Goal: Navigation & Orientation: Understand site structure

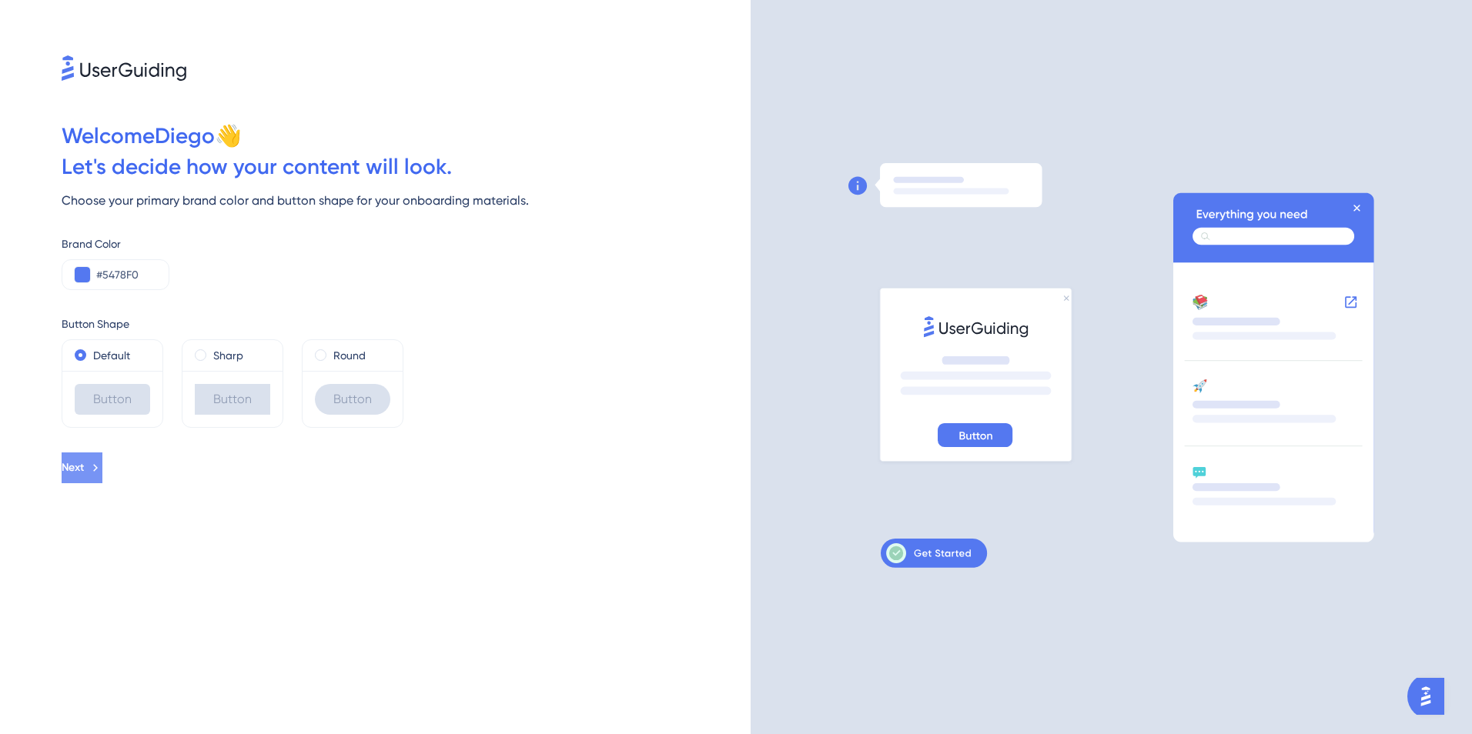
click at [102, 477] on button "Next" at bounding box center [82, 468] width 41 height 31
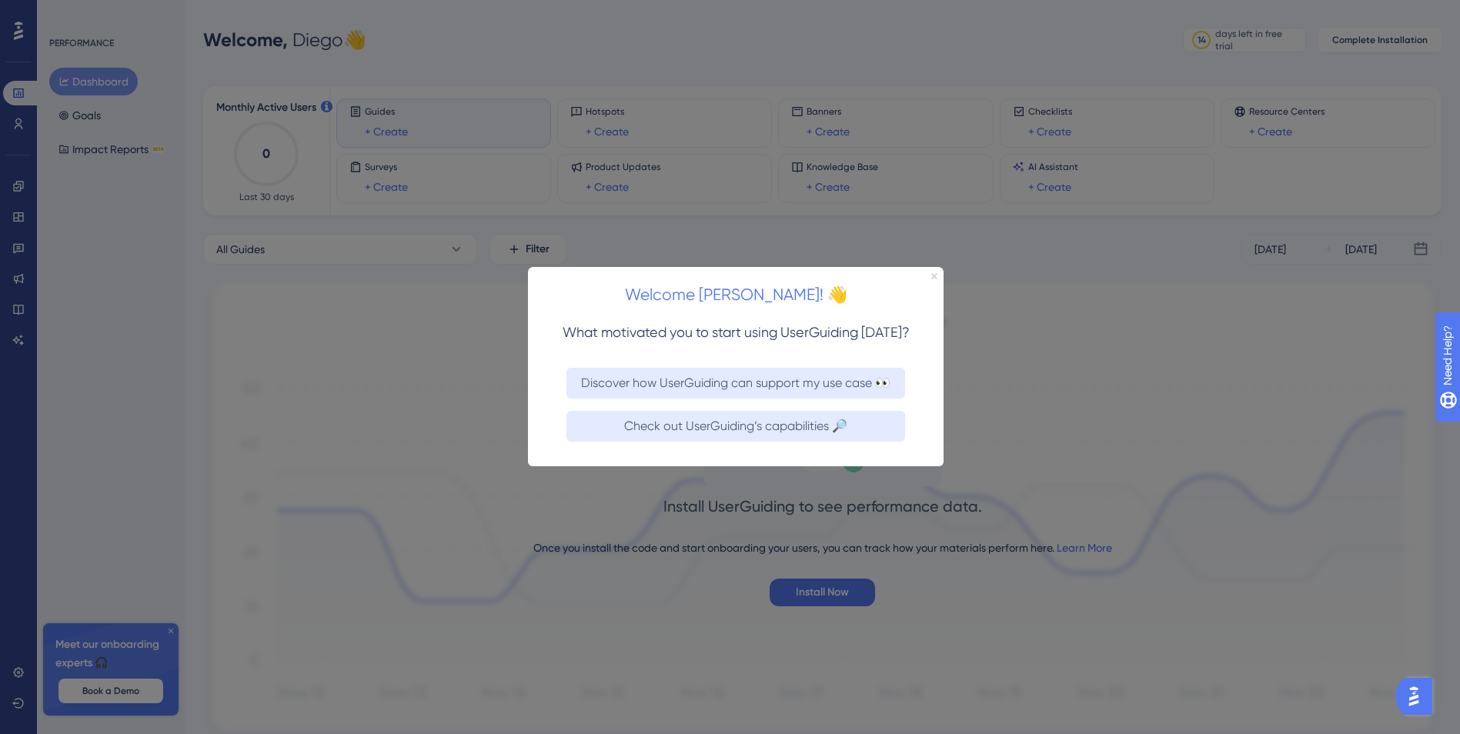
click at [935, 273] on icon "Close Preview" at bounding box center [935, 276] width 6 height 6
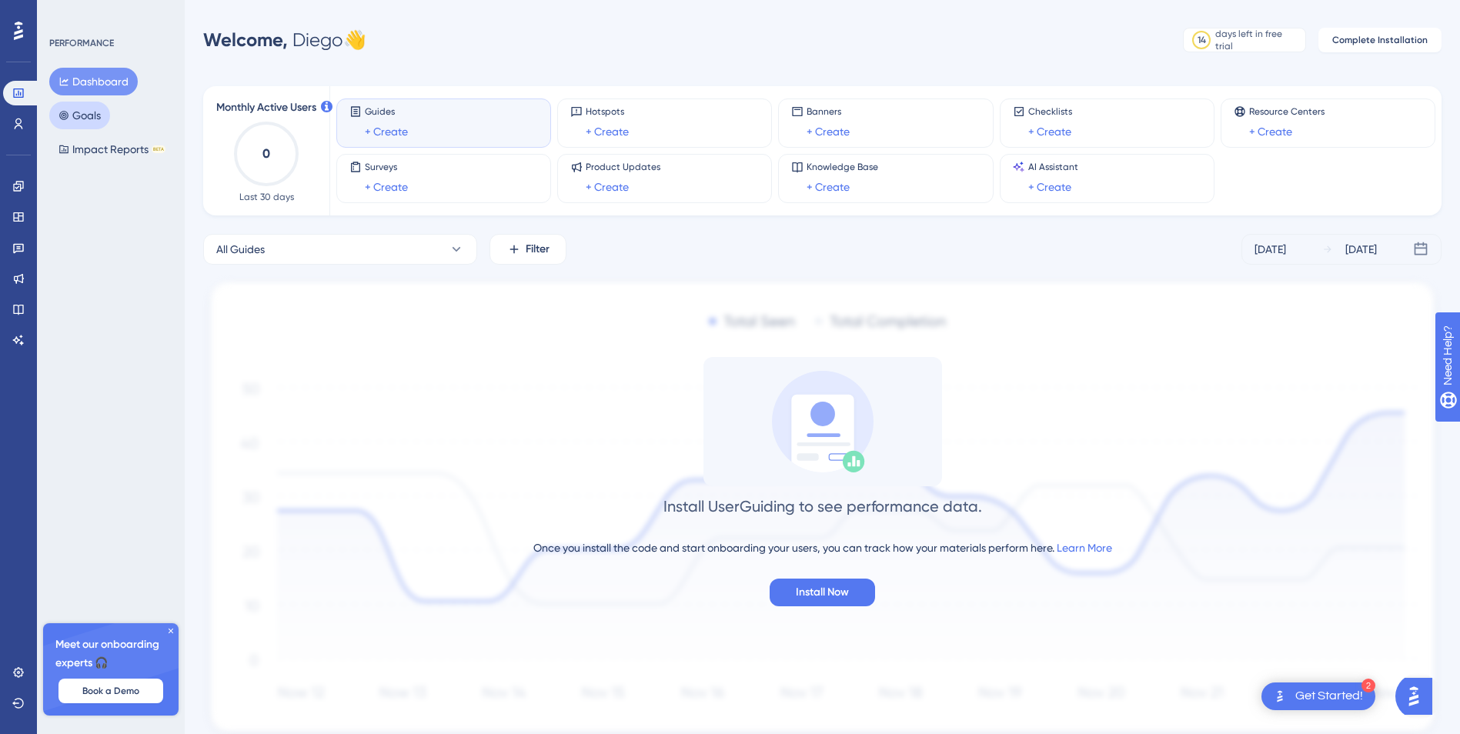
click at [81, 109] on button "Goals" at bounding box center [79, 116] width 61 height 28
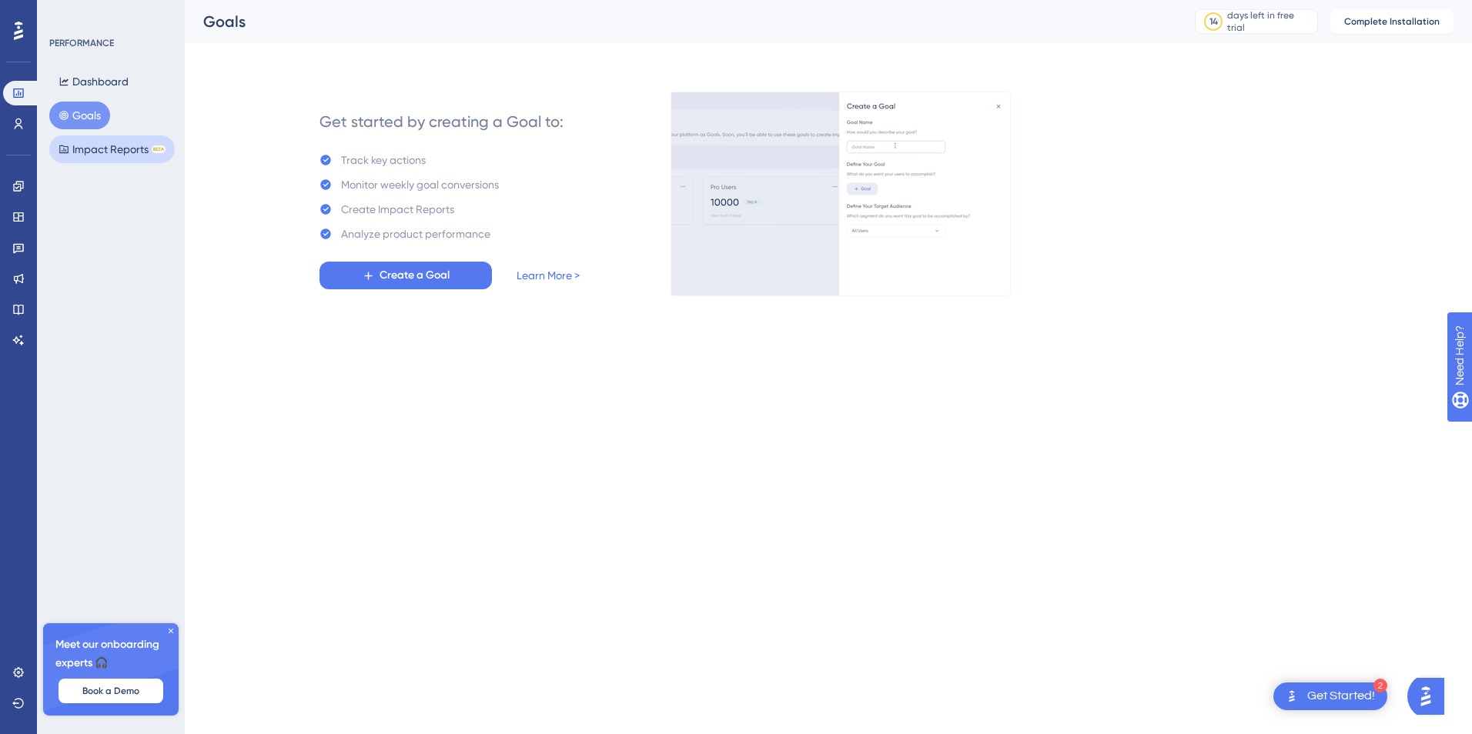
click at [69, 151] on button "Impact Reports BETA" at bounding box center [111, 149] width 125 height 28
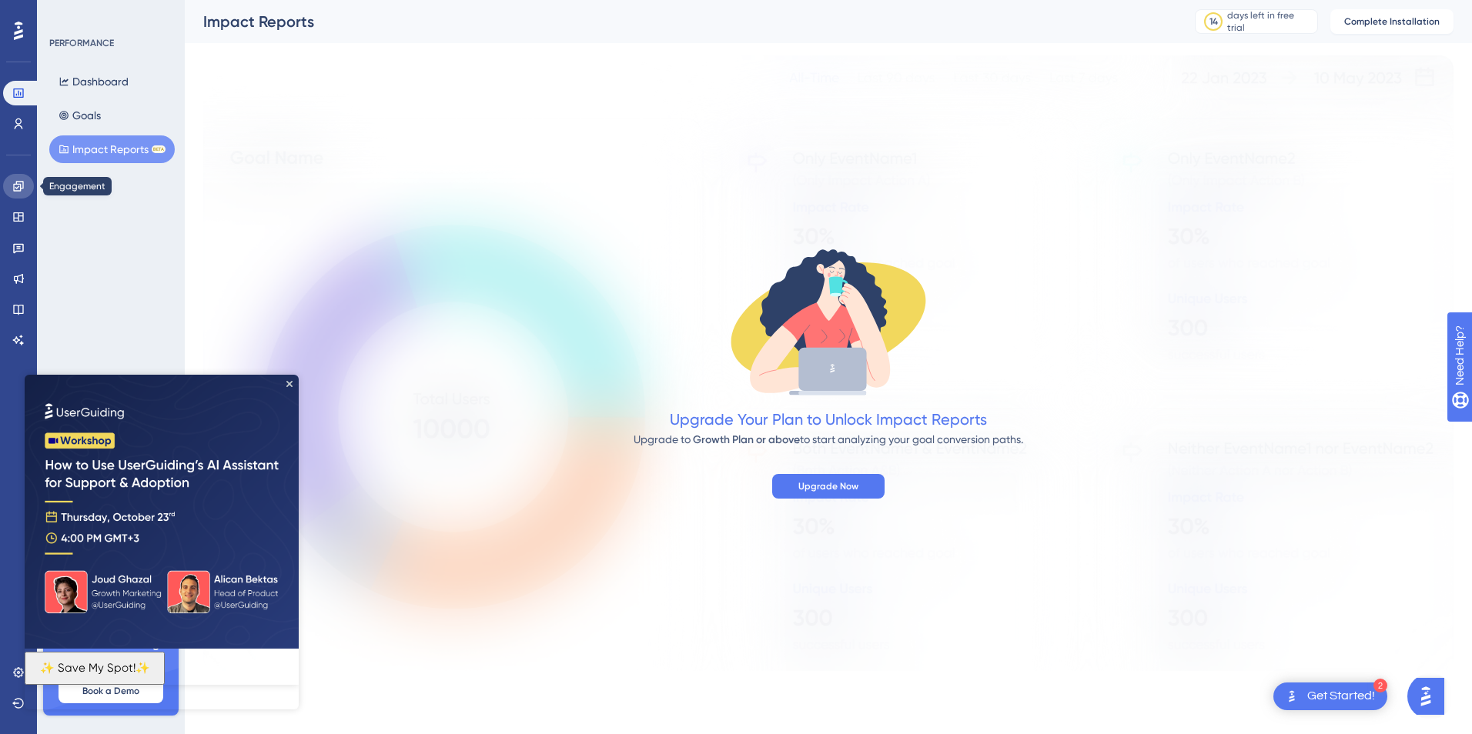
click at [10, 180] on link at bounding box center [18, 186] width 31 height 25
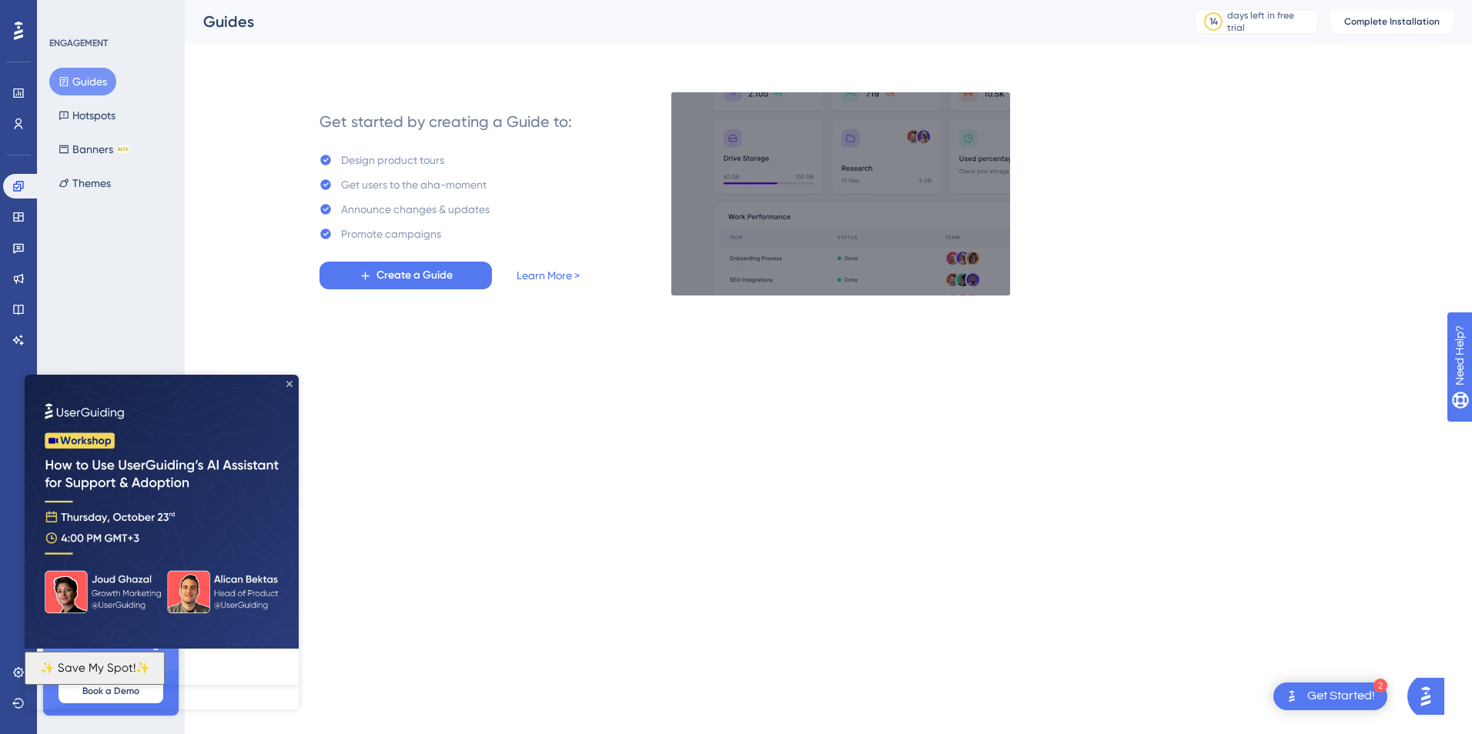
click at [288, 383] on icon "Close Preview" at bounding box center [289, 384] width 6 height 6
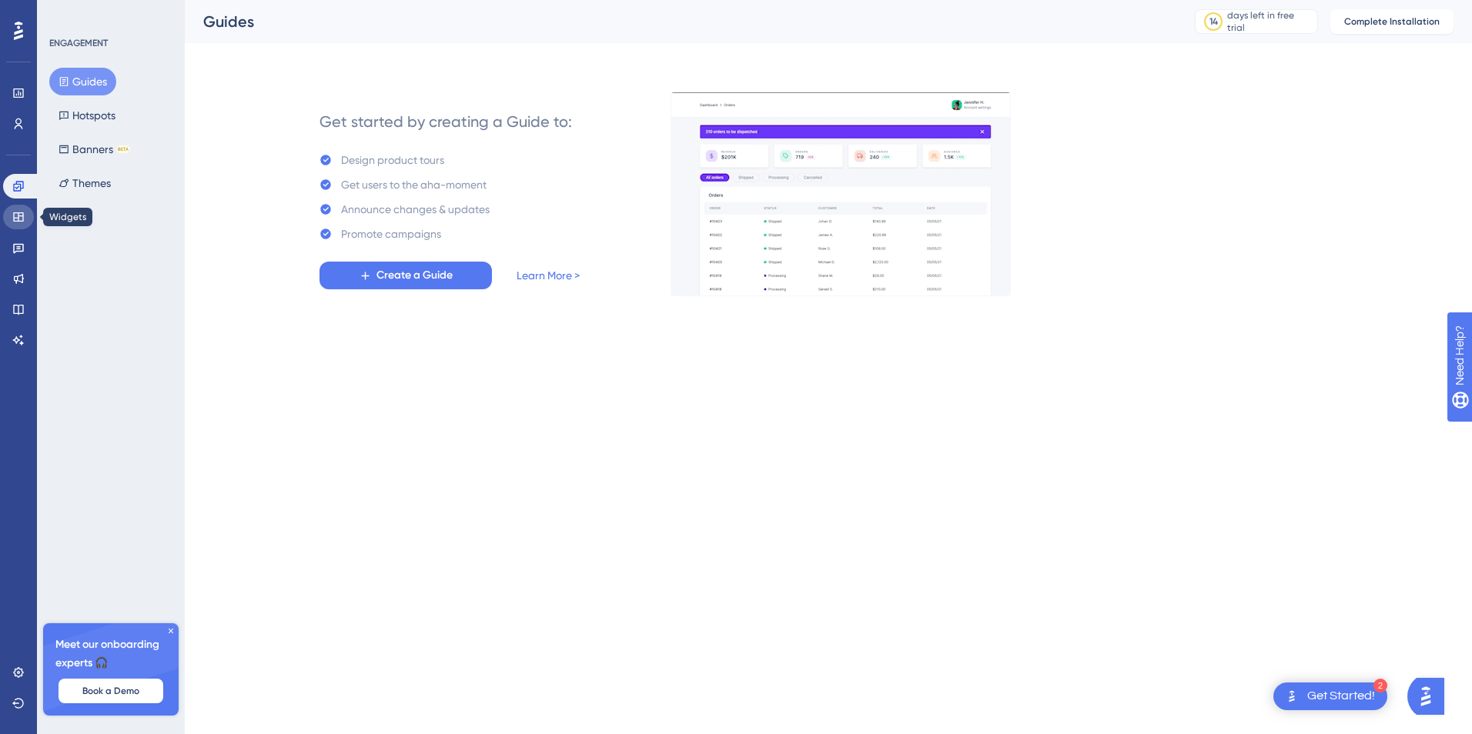
click at [22, 218] on icon at bounding box center [18, 217] width 12 height 12
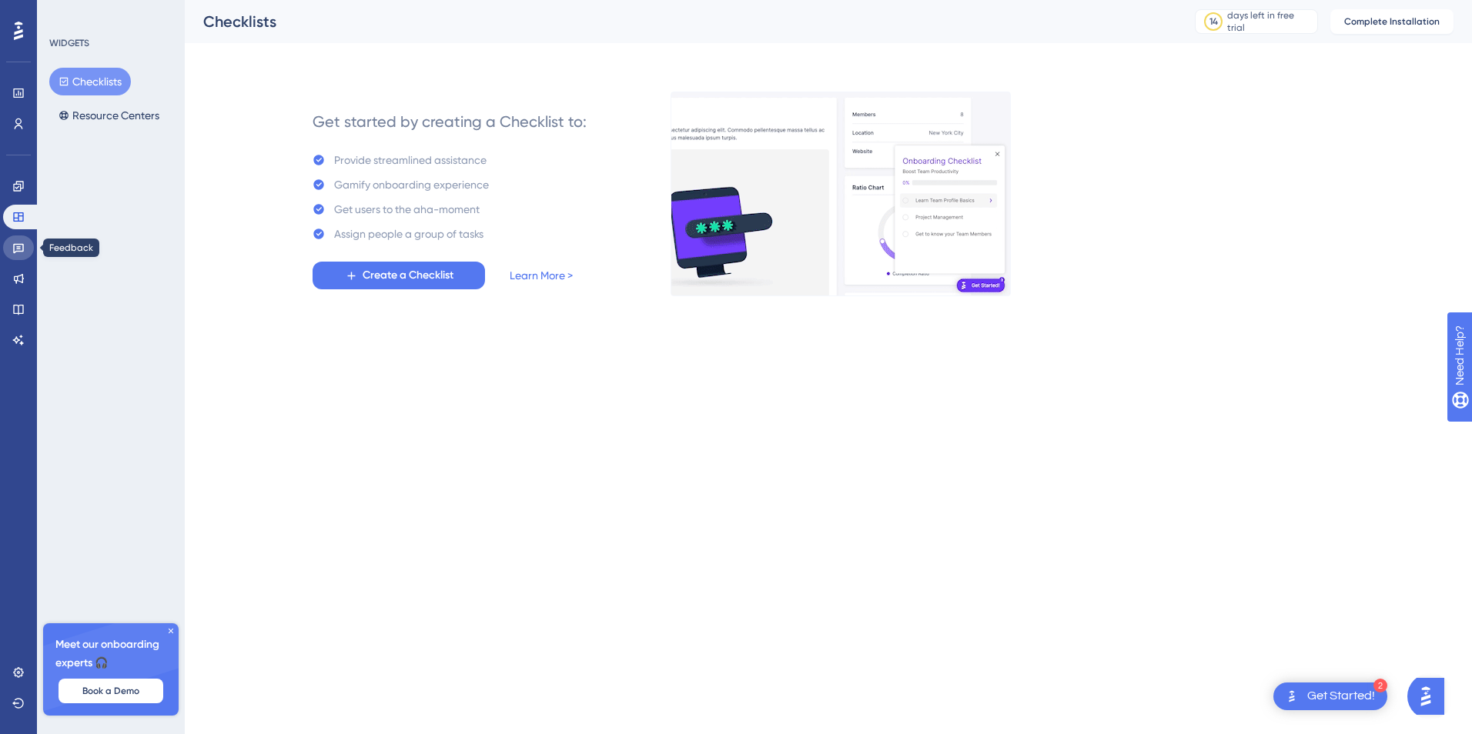
click at [18, 245] on icon at bounding box center [18, 249] width 11 height 10
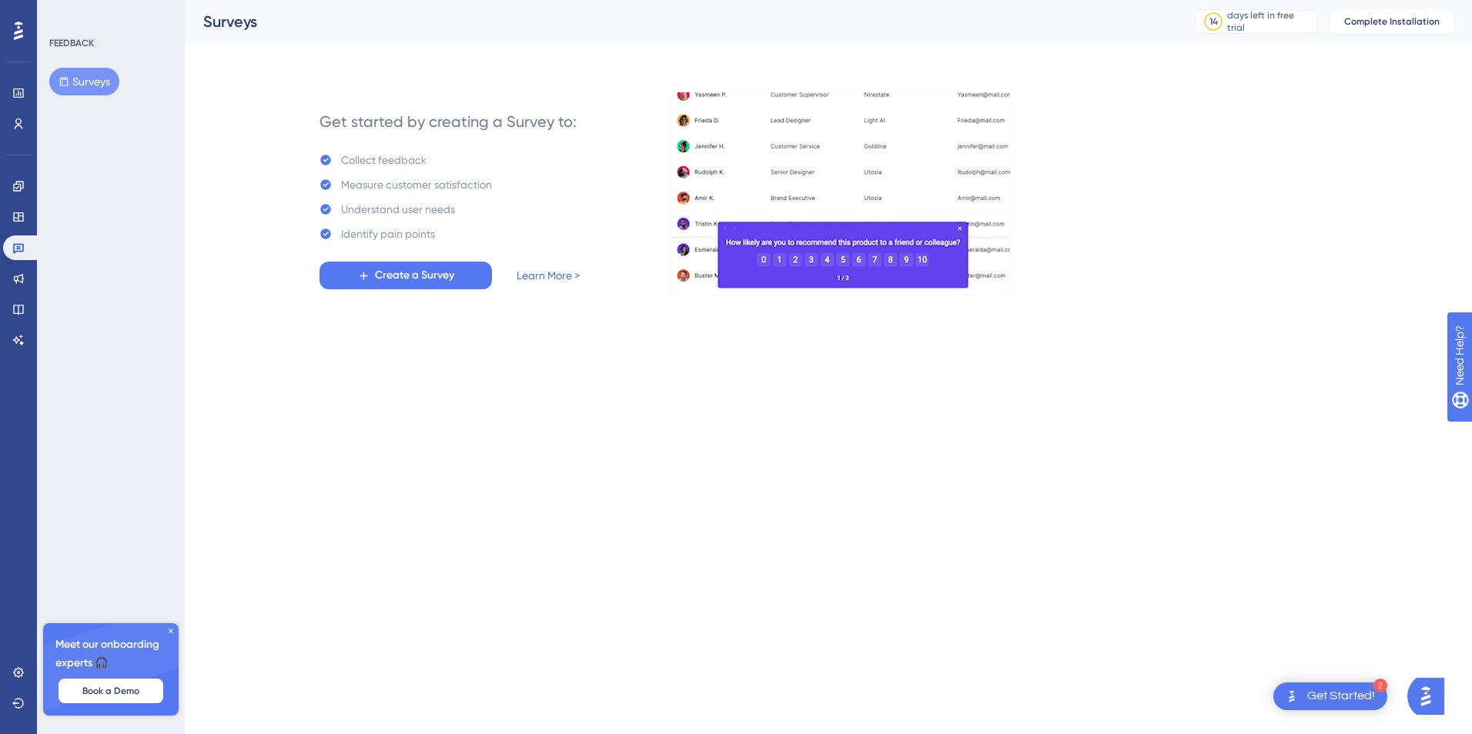
click at [14, 263] on div "Engagement Widgets Feedback Product Updates Knowledge Base AI Assistant" at bounding box center [18, 263] width 31 height 179
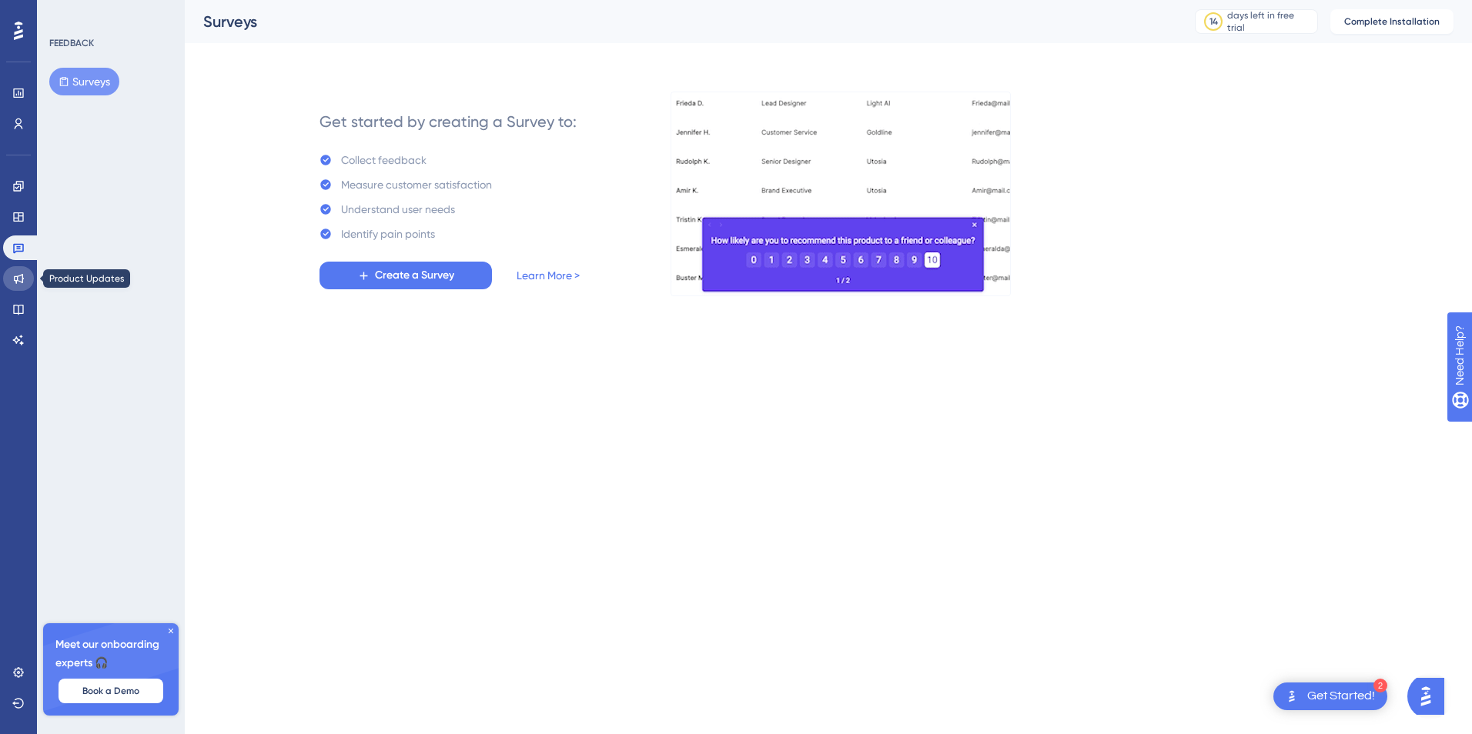
click at [12, 283] on icon at bounding box center [18, 279] width 12 height 12
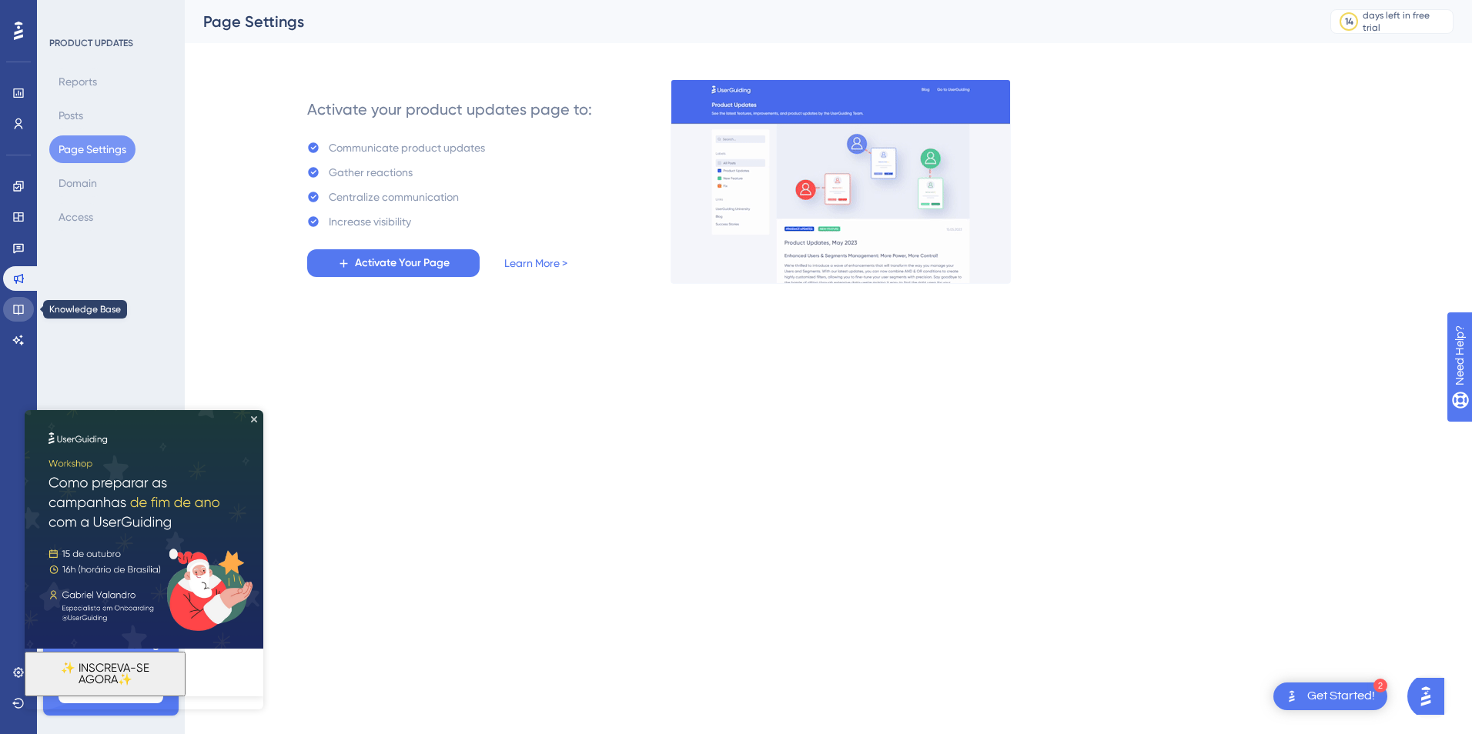
click at [22, 317] on link at bounding box center [18, 309] width 31 height 25
